Goal: Check status: Check status

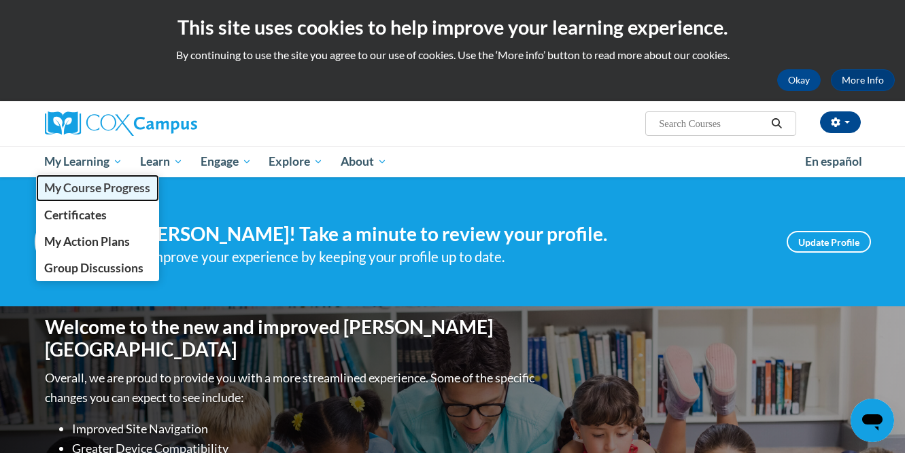
click at [109, 186] on span "My Course Progress" at bounding box center [97, 188] width 106 height 14
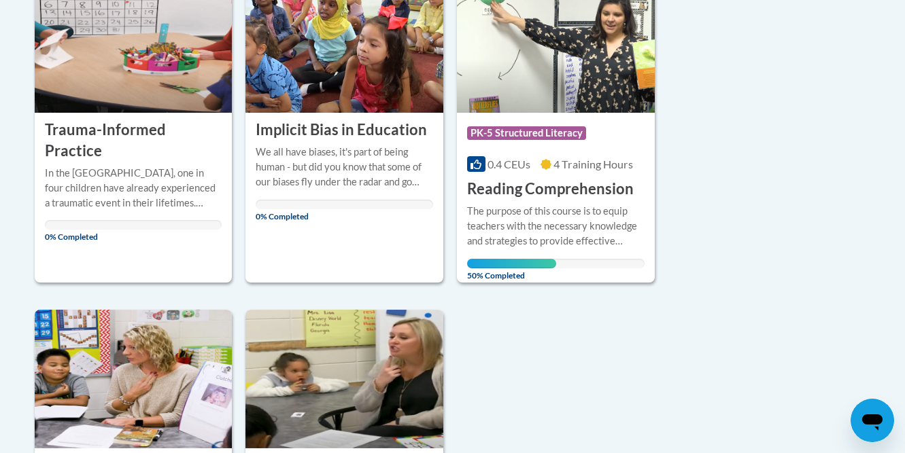
scroll to position [379, 0]
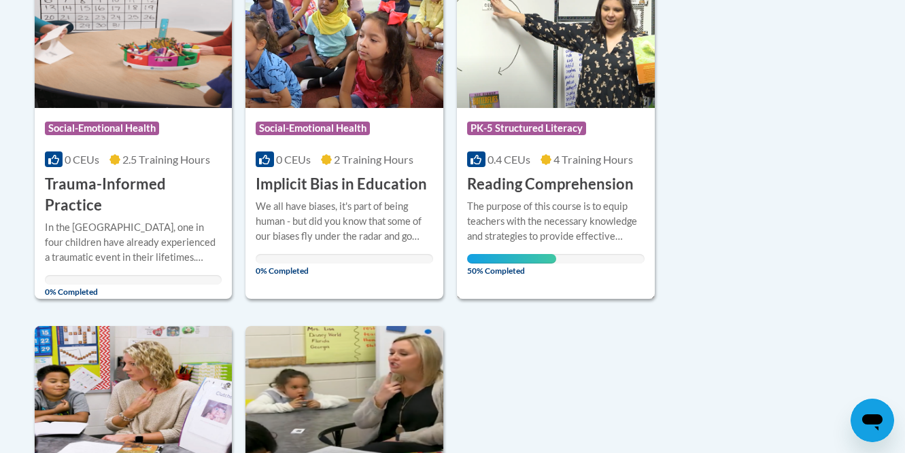
click at [575, 75] on img at bounding box center [556, 38] width 198 height 139
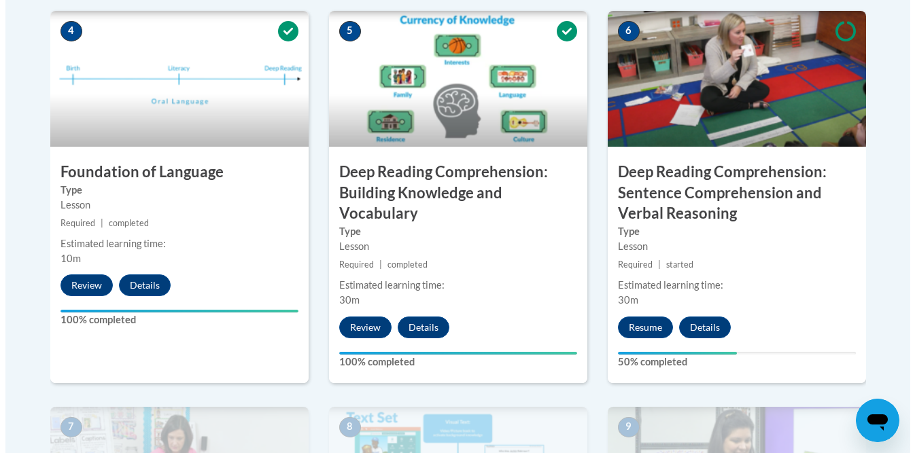
scroll to position [821, 0]
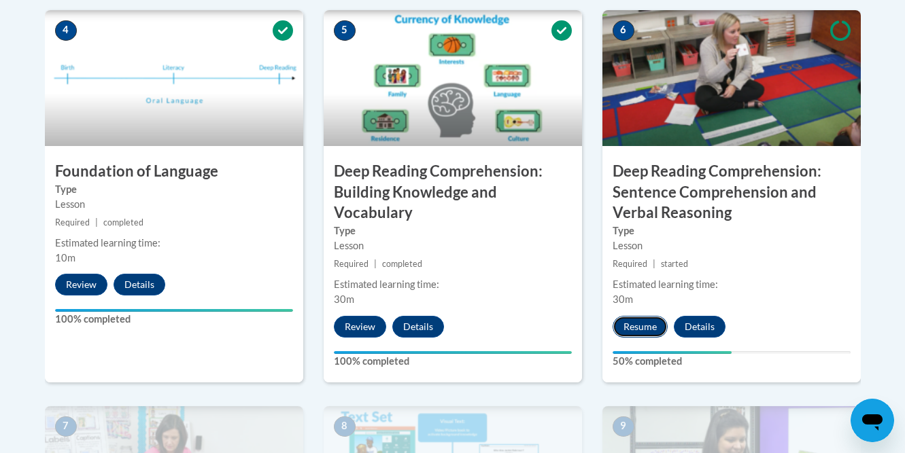
click at [635, 329] on button "Resume" at bounding box center [640, 327] width 55 height 22
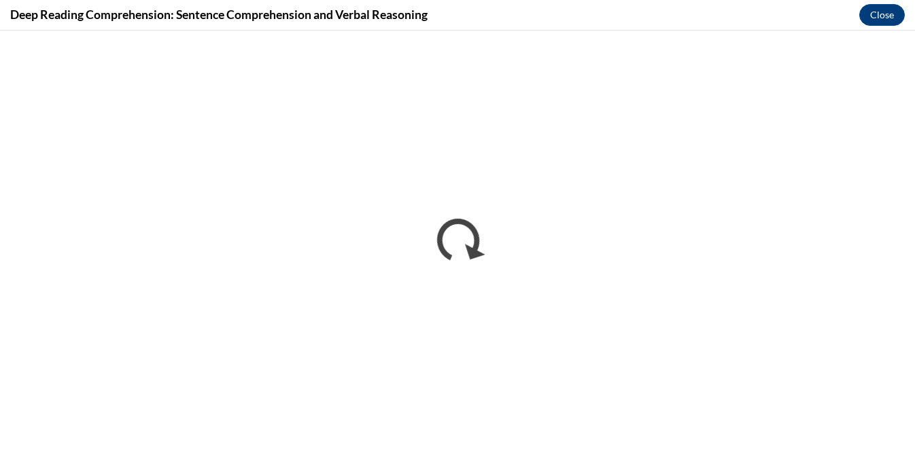
scroll to position [0, 0]
